Goal: Information Seeking & Learning: Learn about a topic

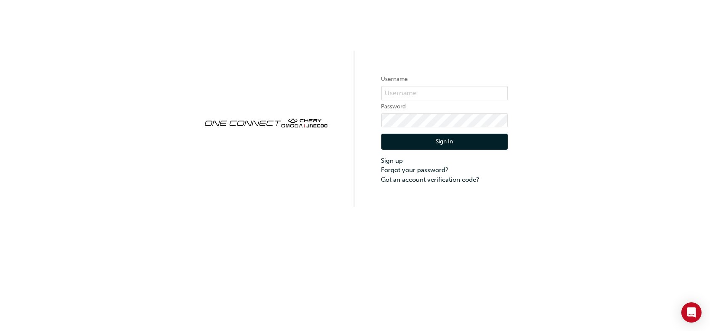
click at [431, 102] on label "Password" at bounding box center [444, 107] width 126 height 10
click at [428, 96] on input "text" at bounding box center [444, 93] width 126 height 14
type input "cma062"
click at [458, 144] on button "Sign In" at bounding box center [444, 142] width 126 height 16
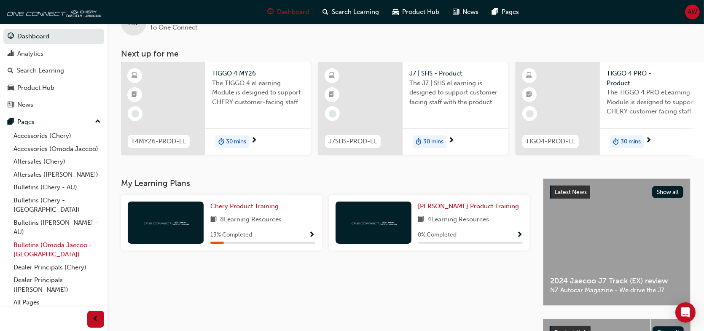
scroll to position [42, 0]
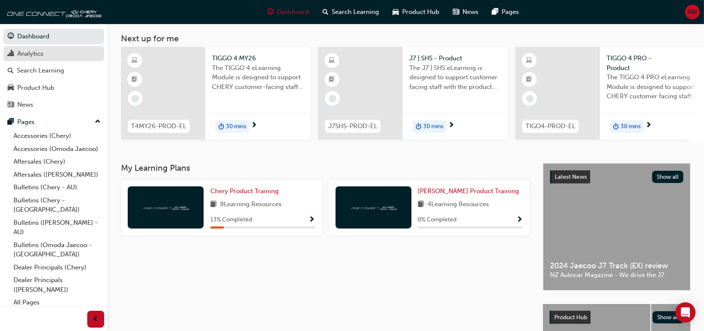
click at [48, 59] on div "Analytics" at bounding box center [54, 53] width 92 height 11
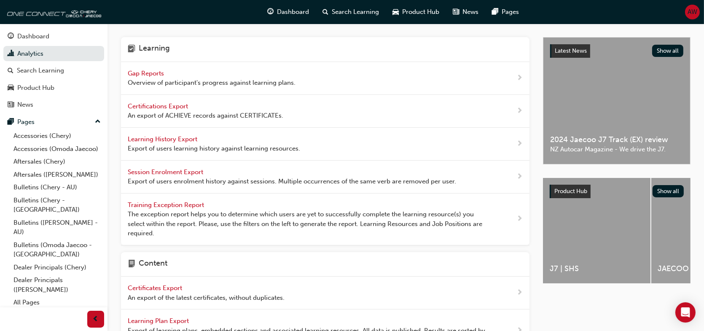
click at [179, 139] on span "Learning History Export" at bounding box center [163, 139] width 71 height 8
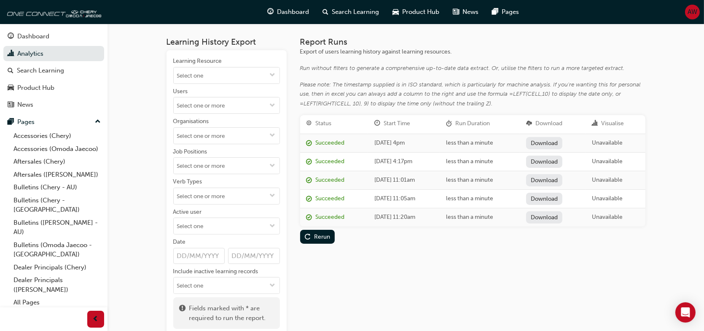
click at [551, 140] on link "Download" at bounding box center [544, 143] width 37 height 12
click at [319, 235] on div "Rerun" at bounding box center [322, 236] width 16 height 7
click at [554, 142] on link "Download" at bounding box center [544, 143] width 37 height 12
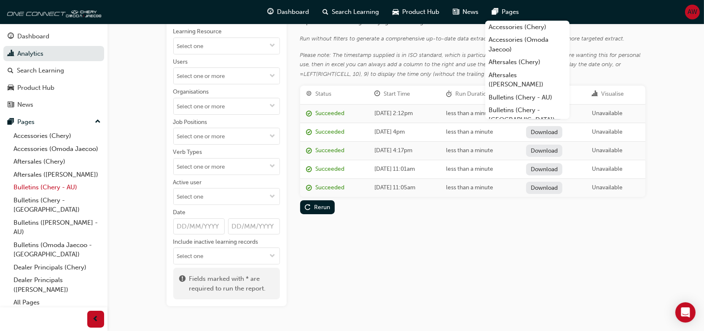
scroll to position [42, 0]
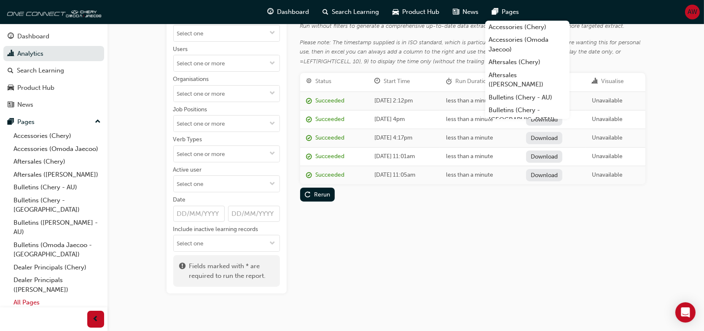
click at [39, 296] on link "All Pages" at bounding box center [57, 302] width 94 height 13
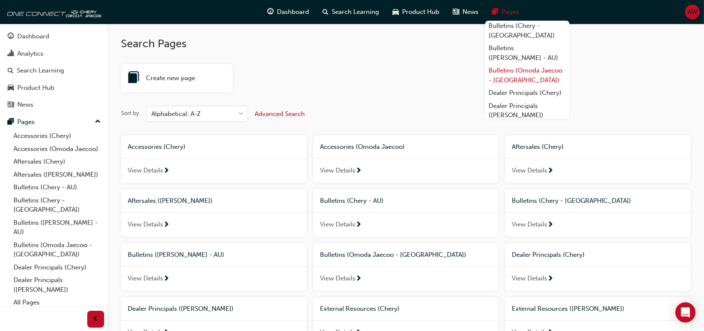
scroll to position [99, 0]
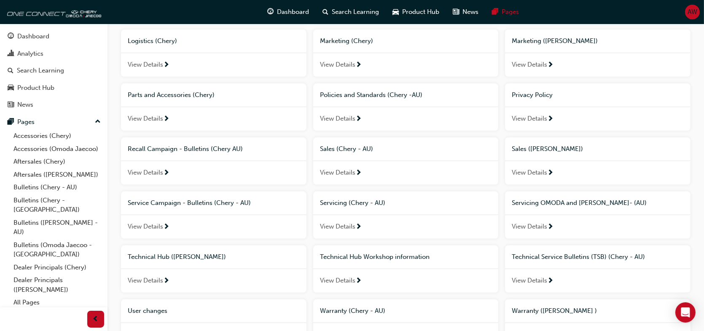
scroll to position [463, 0]
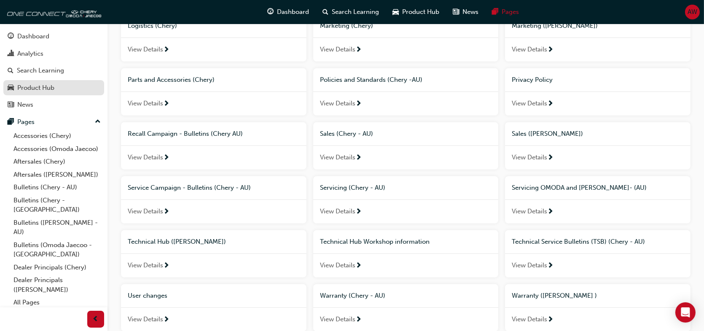
click at [69, 92] on div "Product Hub" at bounding box center [54, 88] width 92 height 11
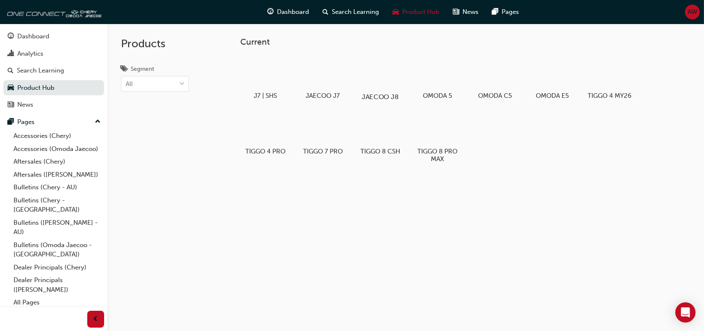
click at [383, 82] on div at bounding box center [379, 73] width 47 height 34
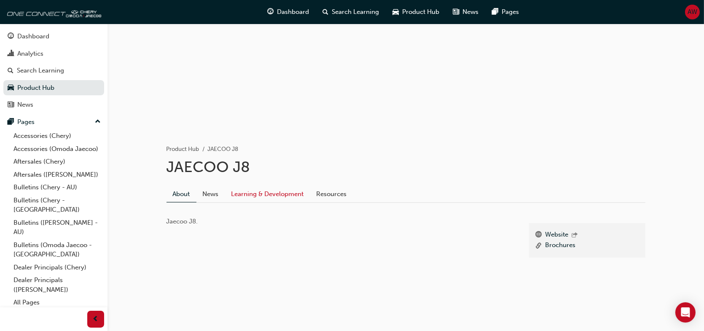
scroll to position [63, 0]
click at [260, 195] on link "Learning & Development" at bounding box center [267, 193] width 85 height 16
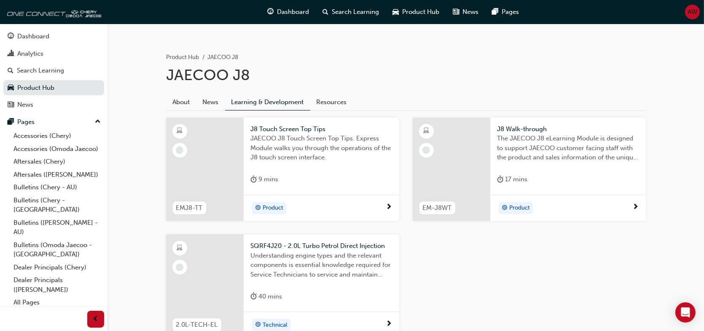
scroll to position [169, 0]
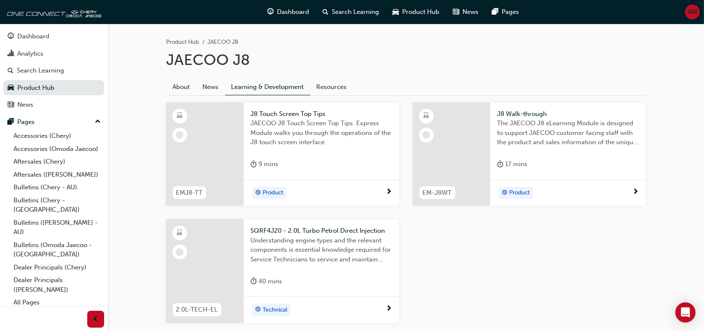
click at [552, 156] on div "J8 Walk-through The JAECOO J8 eLearning Module is designed to support JAECOO cu…" at bounding box center [567, 140] width 155 height 77
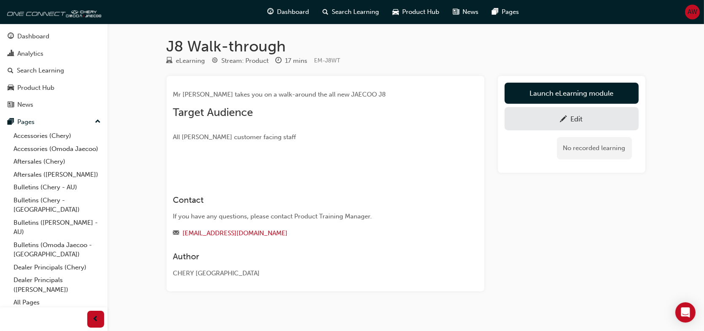
click at [173, 166] on img at bounding box center [173, 166] width 0 height 0
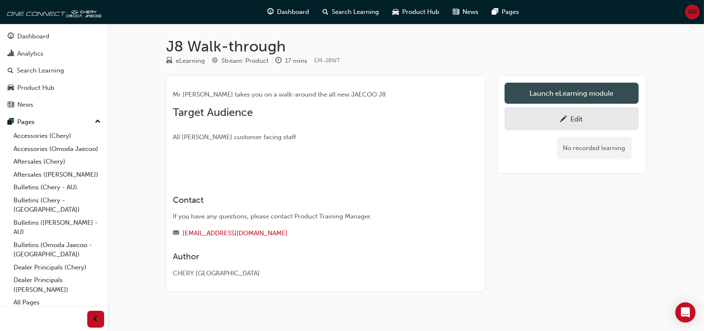
click at [560, 91] on link "Launch eLearning module" at bounding box center [571, 93] width 134 height 21
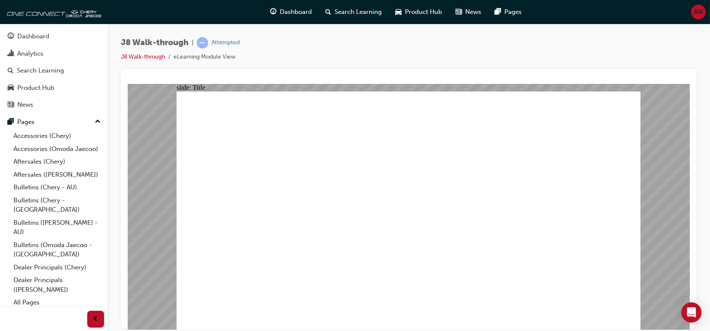
click at [600, 57] on div "J8 Walk-through | Attempted J8 Walk-through eLearning Module View" at bounding box center [409, 53] width 576 height 32
click at [671, 130] on div "slide: Video Walk-through guide J8 VIDEO Next Walk-through guide J8 VIDEO Next" at bounding box center [408, 206] width 562 height 246
click at [604, 46] on div "J8 Walk-through | Attempted J8 Walk-through eLearning Module View" at bounding box center [409, 53] width 576 height 32
click at [676, 195] on div "slide: Video Walk-through guide J8 VIDEO Next Walk-through guide J8 VIDEO Next" at bounding box center [408, 206] width 562 height 246
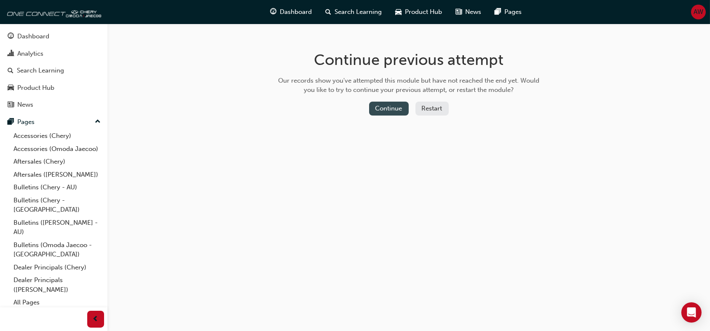
click at [390, 108] on button "Continue" at bounding box center [389, 109] width 40 height 14
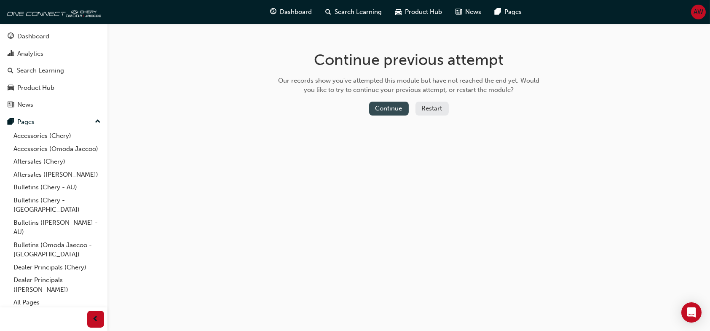
click at [391, 105] on button "Continue" at bounding box center [389, 109] width 40 height 14
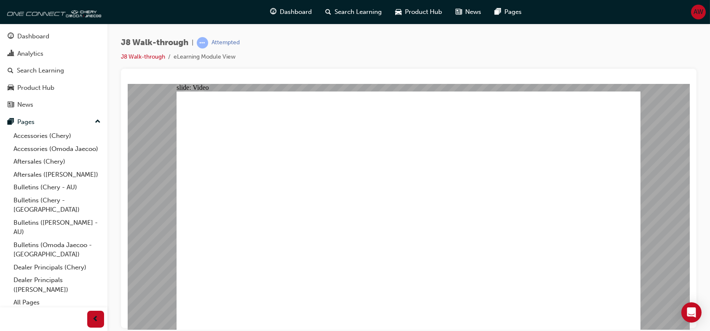
drag, startPoint x: 594, startPoint y: 50, endPoint x: 415, endPoint y: 51, distance: 179.1
click at [415, 51] on div "J8 Walk-through | Attempted J8 Walk-through eLearning Module View" at bounding box center [409, 53] width 576 height 32
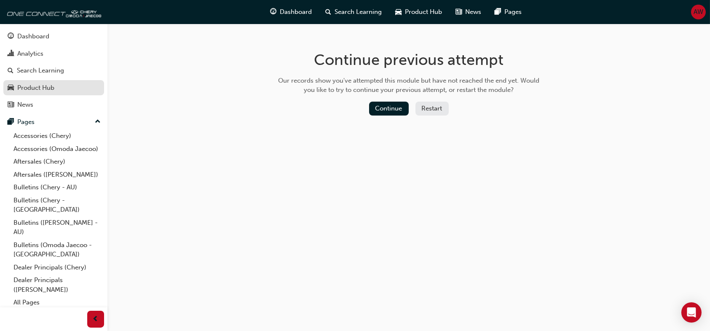
click at [63, 83] on div "Product Hub" at bounding box center [54, 88] width 92 height 11
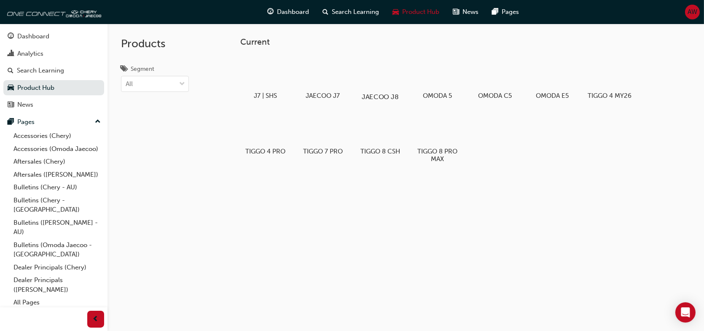
click at [311, 75] on div at bounding box center [379, 73] width 47 height 34
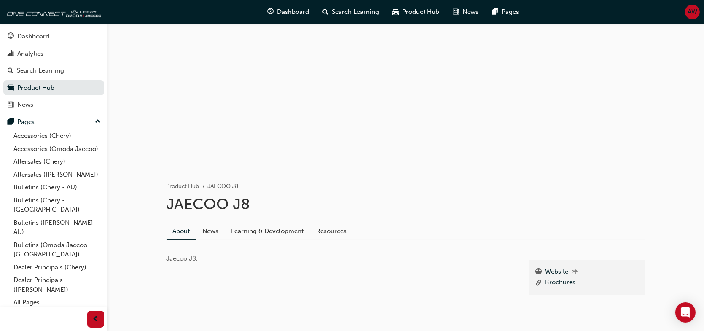
scroll to position [63, 0]
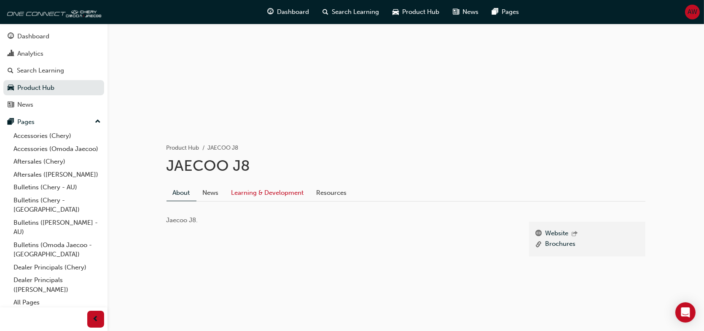
click at [264, 193] on link "Learning & Development" at bounding box center [267, 193] width 85 height 16
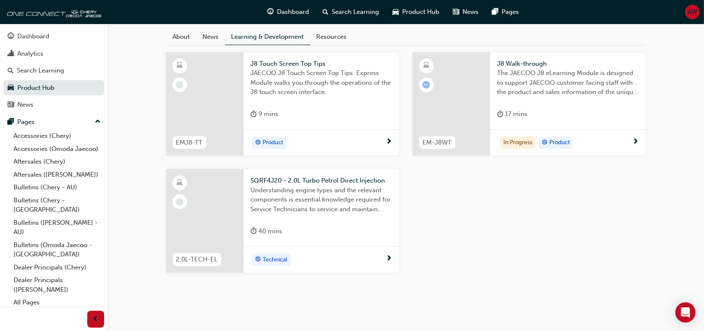
scroll to position [221, 0]
click at [305, 110] on div "9 mins" at bounding box center [321, 114] width 142 height 14
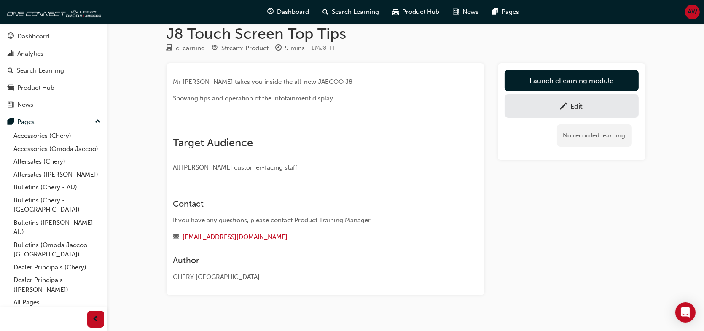
scroll to position [12, 0]
click at [173, 128] on img at bounding box center [173, 128] width 0 height 0
click at [311, 78] on link "Launch eLearning module" at bounding box center [571, 81] width 134 height 21
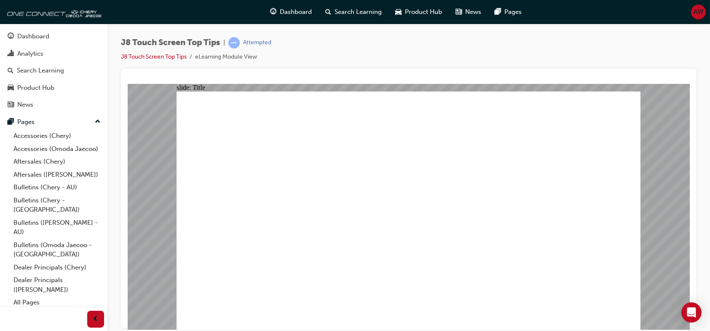
click at [311, 52] on div "J8 Touch Screen Top Tips | Attempted J8 Touch Screen Top Tips eLearning Module …" at bounding box center [409, 53] width 576 height 32
drag, startPoint x: 671, startPoint y: 174, endPoint x: 673, endPoint y: 195, distance: 20.4
click at [311, 195] on div "slide: Video Touch Screen Top Tips J8 VIDEO Next Touch Screen Top Tips J8 VIDEO…" at bounding box center [408, 206] width 562 height 246
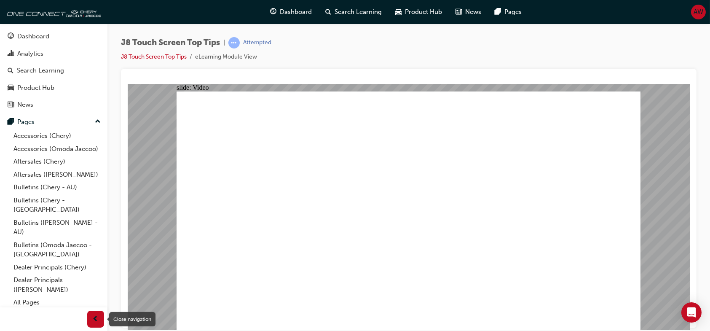
click at [95, 316] on span "prev-icon" at bounding box center [96, 319] width 6 height 11
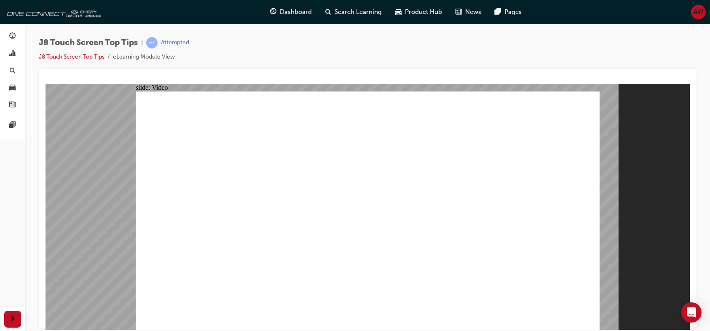
click at [311, 54] on div "J8 Touch Screen Top Tips | Attempted J8 Touch Screen Top Tips eLearning Module …" at bounding box center [368, 53] width 658 height 32
drag, startPoint x: 485, startPoint y: 52, endPoint x: 379, endPoint y: 56, distance: 105.4
click at [311, 56] on div "J8 Touch Screen Top Tips | Attempted J8 Touch Screen Top Tips eLearning Module …" at bounding box center [368, 53] width 658 height 32
click at [311, 240] on div "slide: Video Touch Screen Top Tips J8 VIDEO Next Touch Screen Top Tips J8 VIDEO…" at bounding box center [368, 206] width 644 height 246
click at [79, 54] on link "J8 Touch Screen Top Tips" at bounding box center [72, 56] width 66 height 7
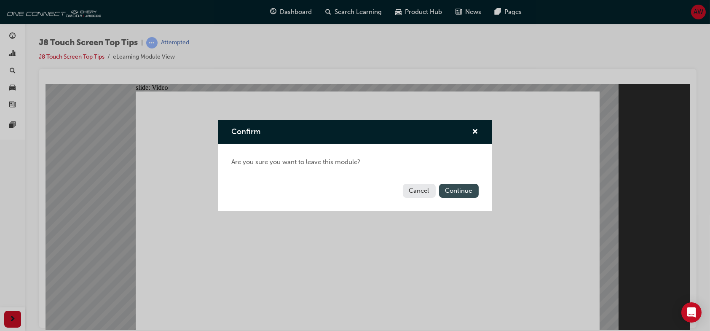
click at [311, 187] on button "Continue" at bounding box center [459, 191] width 40 height 14
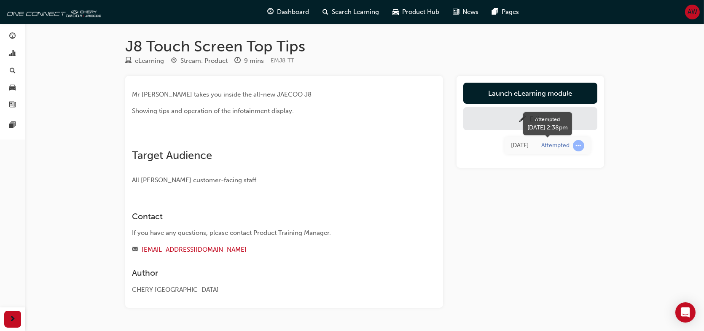
click at [311, 145] on div "Attempted" at bounding box center [555, 146] width 28 height 8
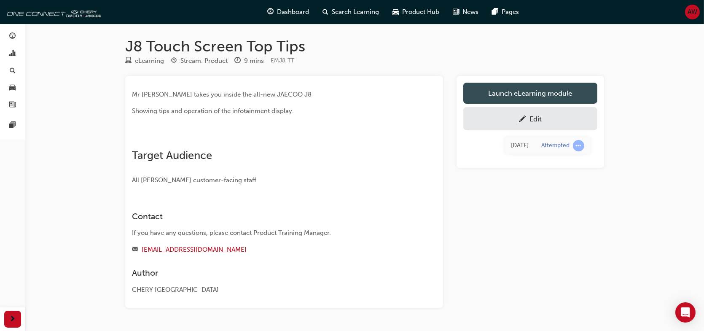
click at [311, 92] on link "Launch eLearning module" at bounding box center [530, 93] width 134 height 21
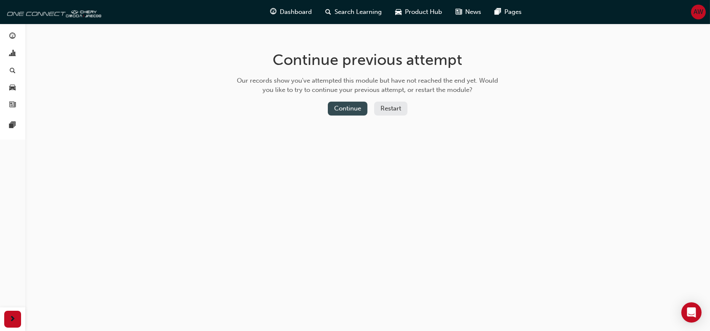
click at [311, 111] on button "Continue" at bounding box center [348, 109] width 40 height 14
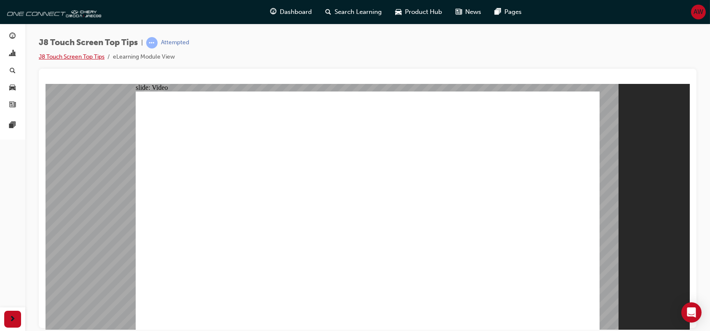
click at [83, 58] on link "J8 Touch Screen Top Tips" at bounding box center [72, 56] width 66 height 7
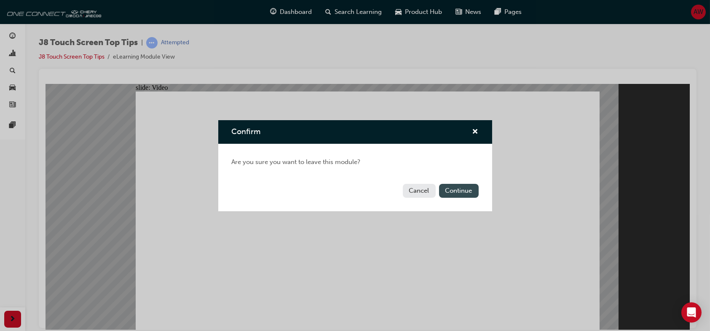
click at [311, 194] on button "Continue" at bounding box center [459, 191] width 40 height 14
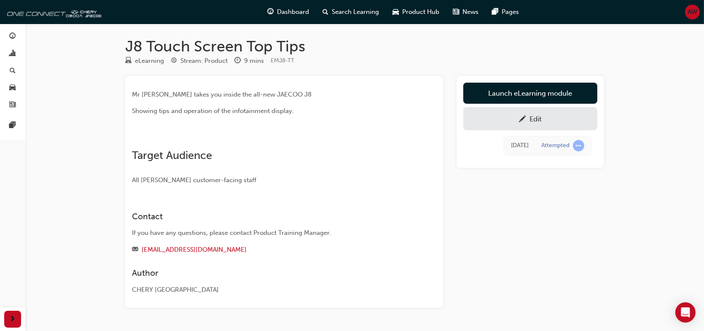
click at [132, 139] on img at bounding box center [132, 139] width 0 height 0
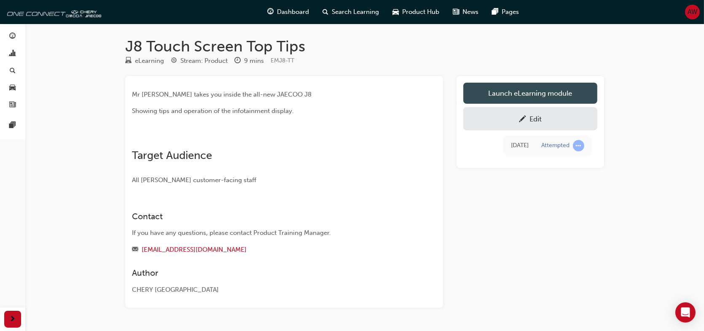
click at [311, 93] on link "Launch eLearning module" at bounding box center [530, 93] width 134 height 21
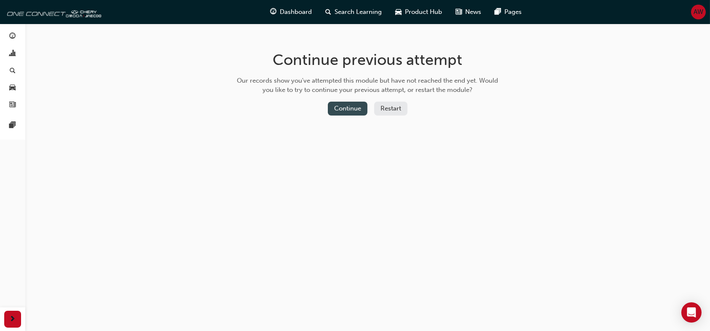
click at [311, 106] on button "Continue" at bounding box center [348, 109] width 40 height 14
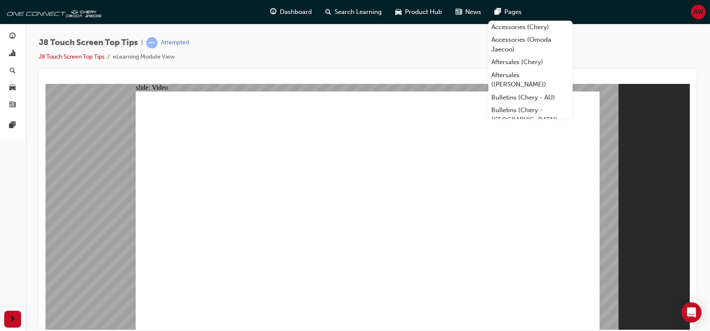
click at [311, 52] on div "J8 Touch Screen Top Tips | Attempted J8 Touch Screen Top Tips eLearning Module …" at bounding box center [368, 53] width 658 height 32
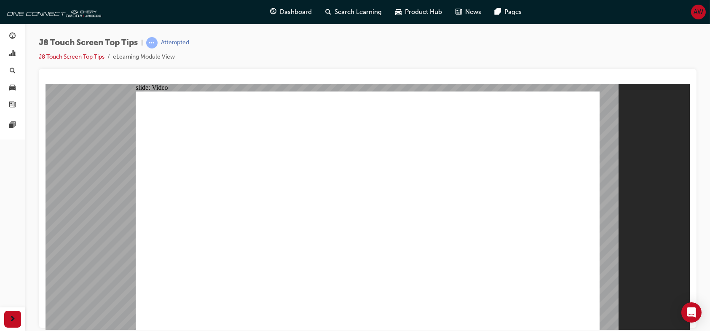
click at [70, 51] on div "J8 Touch Screen Top Tips | Attempted J8 Touch Screen Top Tips eLearning Module …" at bounding box center [114, 49] width 150 height 25
click at [70, 54] on link "J8 Touch Screen Top Tips" at bounding box center [72, 56] width 66 height 7
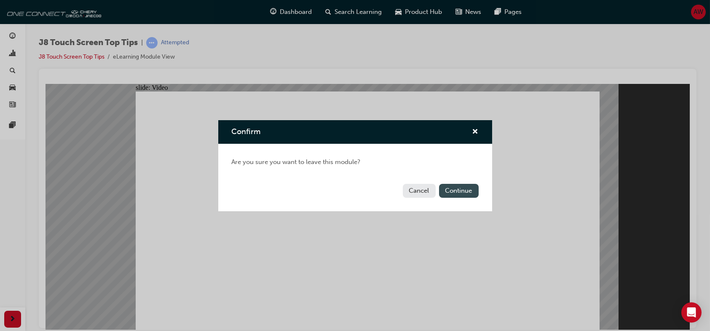
click at [311, 193] on button "Continue" at bounding box center [459, 191] width 40 height 14
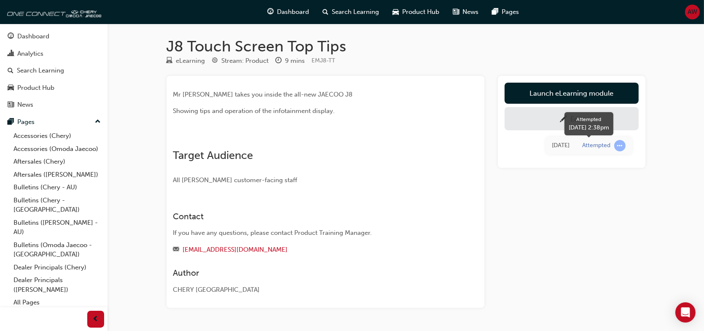
click at [616, 147] on span "learningRecordVerb_ATTEMPT-icon" at bounding box center [619, 145] width 11 height 11
